Goal: Transaction & Acquisition: Purchase product/service

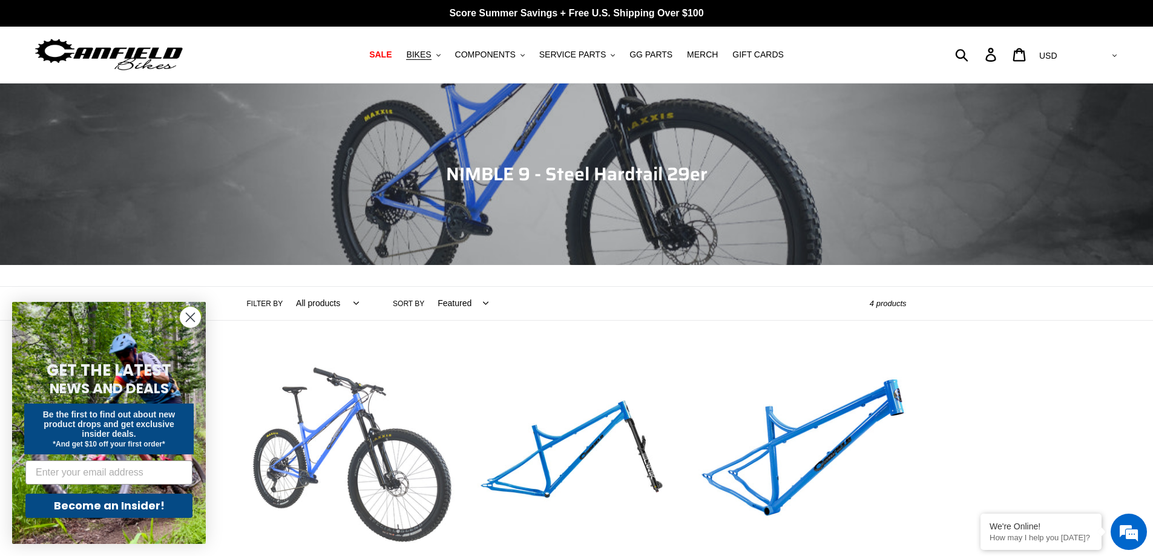
click at [358, 441] on link "NIMBLE 9 - Complete Bike" at bounding box center [351, 481] width 208 height 255
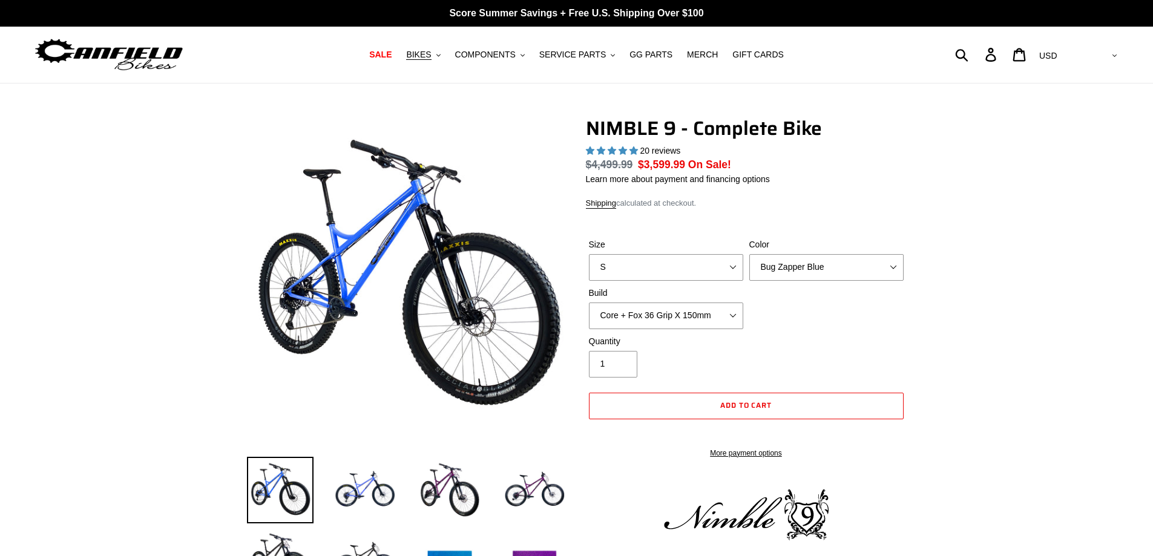
select select "highest-rating"
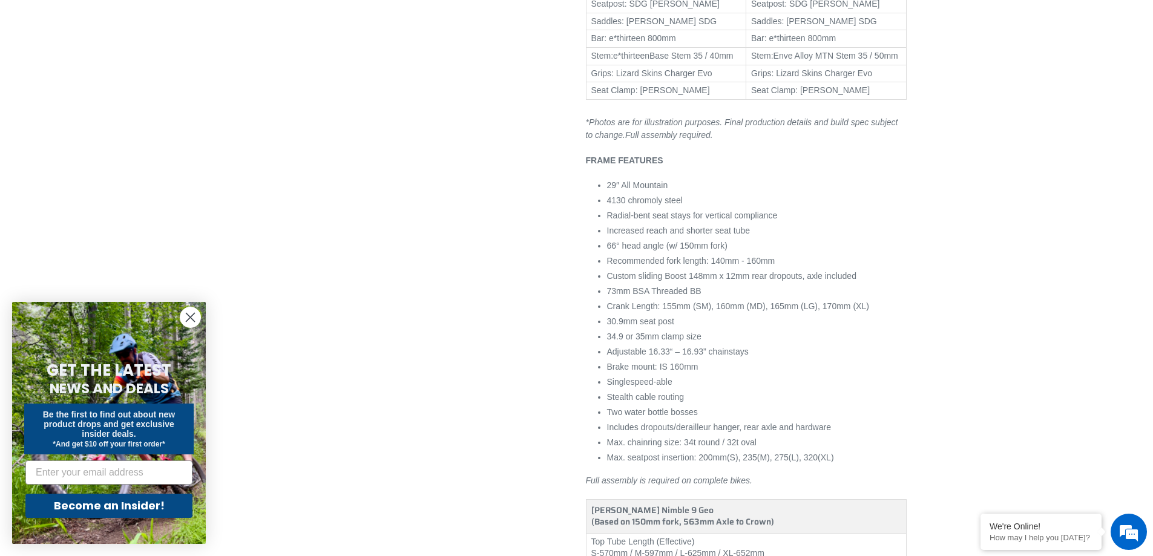
scroll to position [1029, 0]
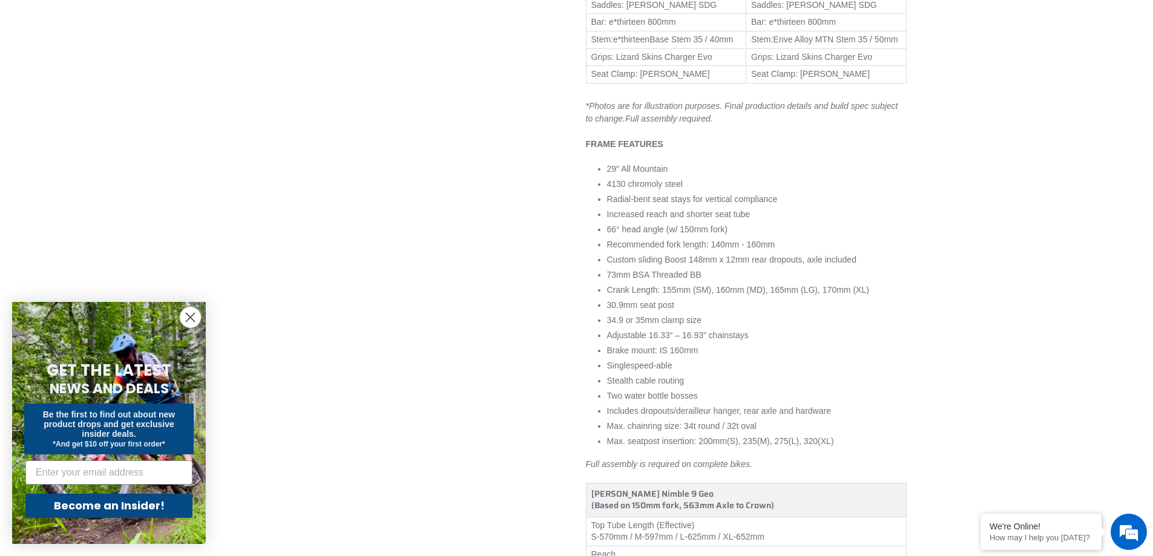
click at [194, 319] on circle "Close dialog" at bounding box center [190, 317] width 20 height 20
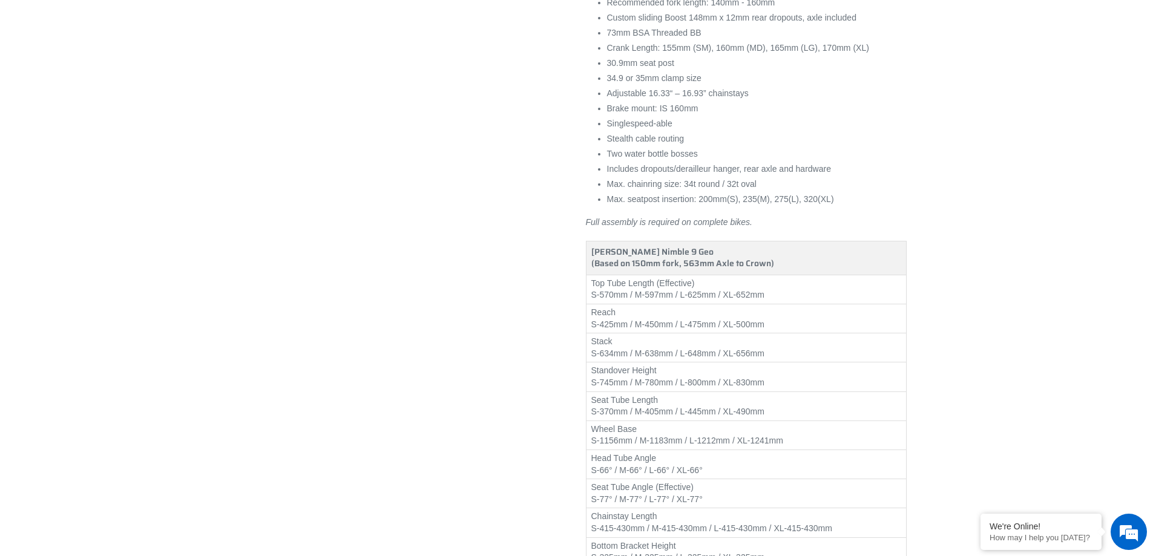
scroll to position [1332, 0]
